Goal: Check status: Check status

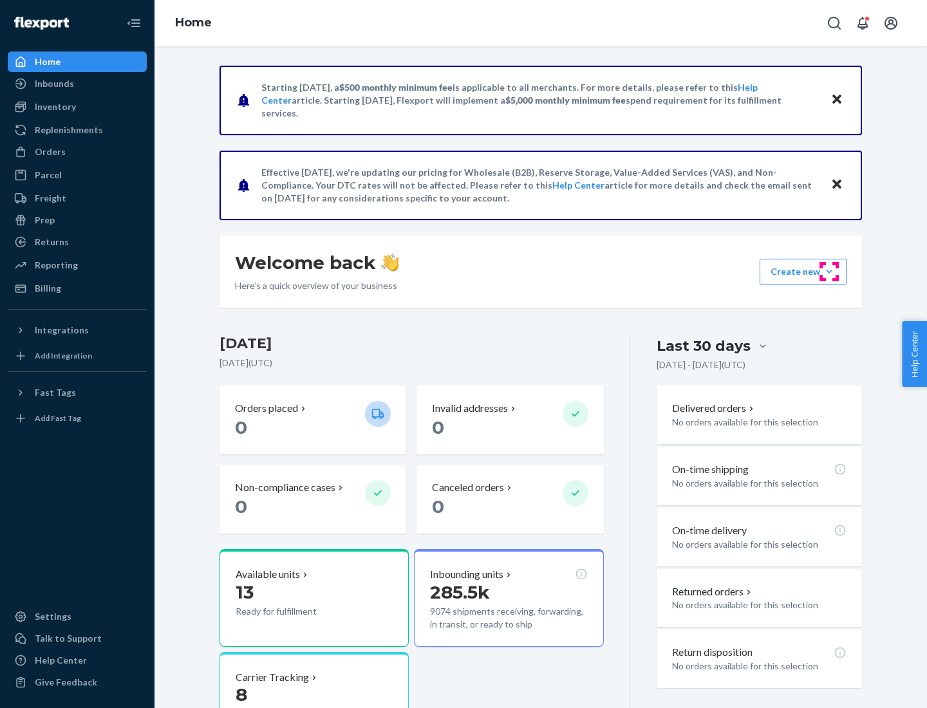
click at [829, 272] on button "Create new Create new inbound Create new order Create new product" at bounding box center [803, 272] width 87 height 26
click at [44, 220] on div "Prep" at bounding box center [45, 220] width 20 height 13
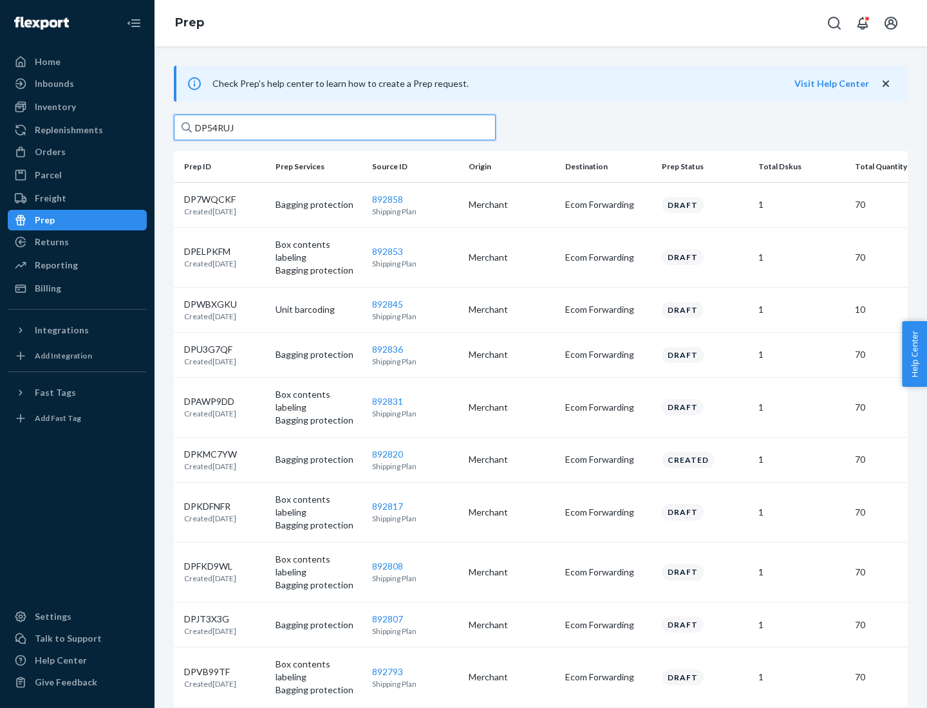
type input "DP54RUJL"
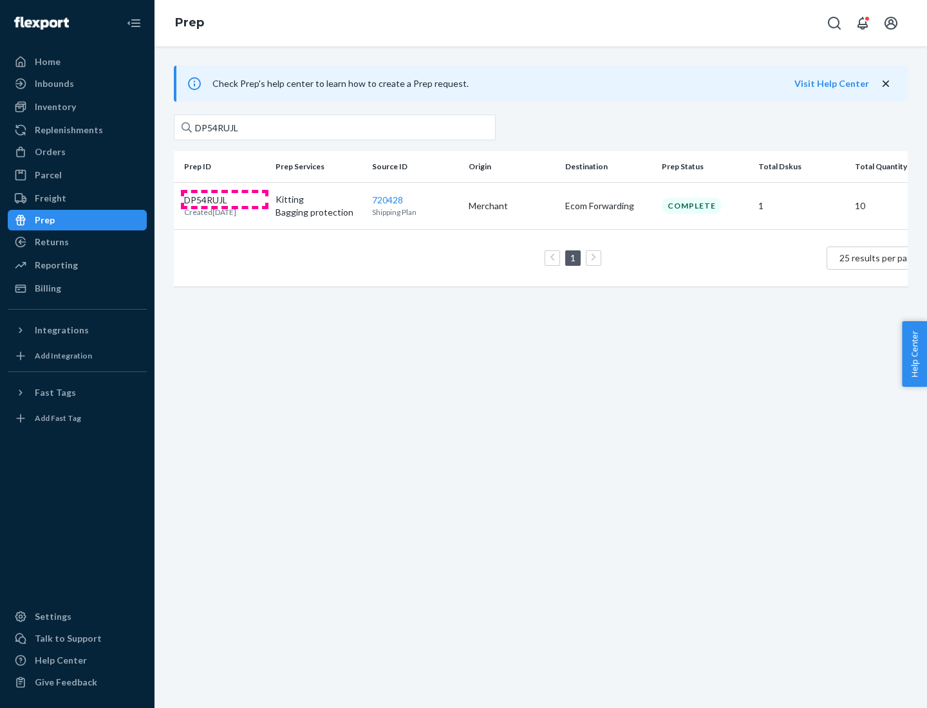
click at [225, 199] on p "DP54RUJL" at bounding box center [210, 200] width 52 height 13
